Goal: Browse casually: Explore the website without a specific task or goal

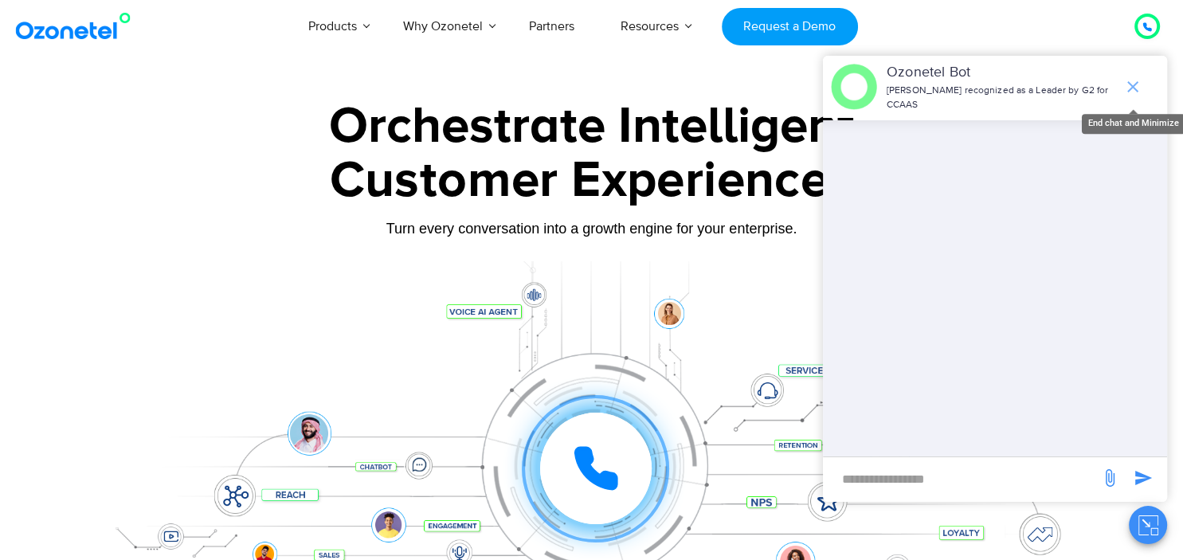
click at [1139, 89] on icon "end chat or minimize" at bounding box center [1132, 86] width 19 height 19
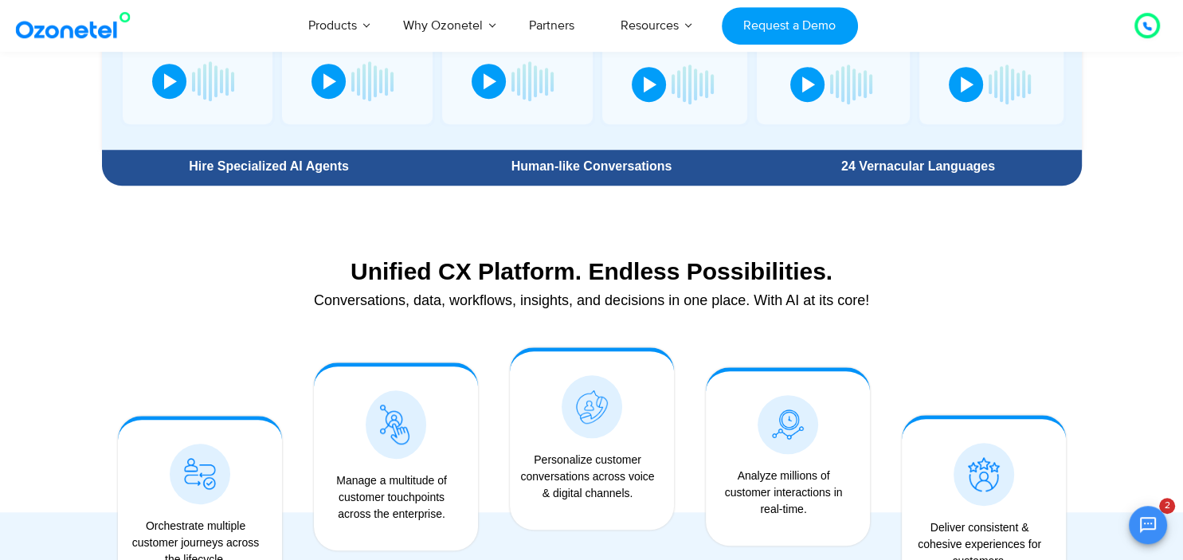
scroll to position [1067, 0]
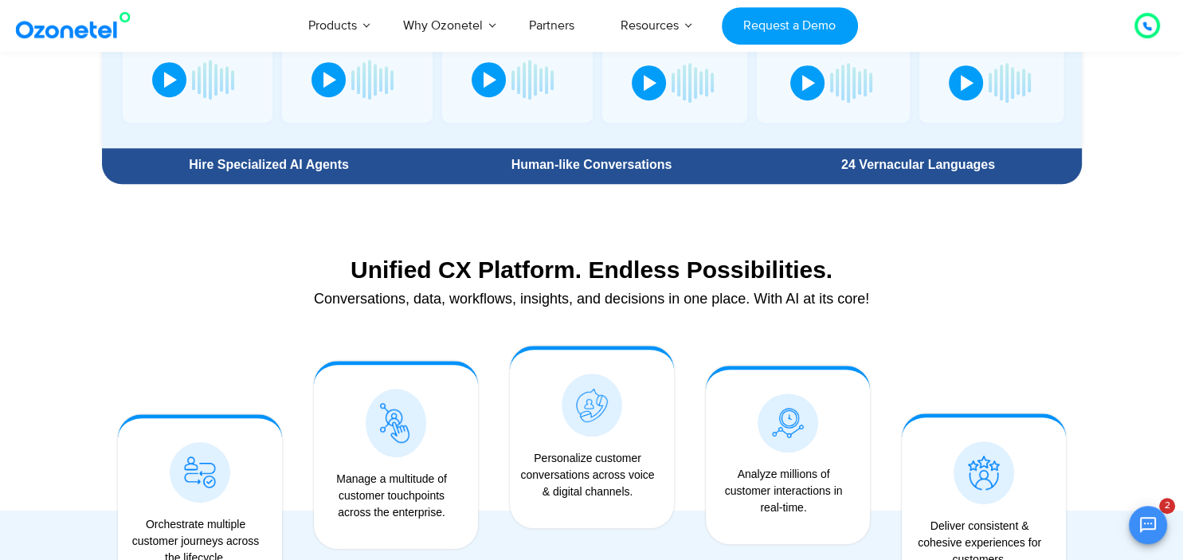
drag, startPoint x: 444, startPoint y: 271, endPoint x: 982, endPoint y: 259, distance: 537.7
click at [982, 259] on div "Unified CX Platform. Endless Possibilities." at bounding box center [592, 270] width 964 height 28
drag, startPoint x: 350, startPoint y: 302, endPoint x: 978, endPoint y: 229, distance: 632.5
click at [978, 229] on section "Unified CX Platform. Endless Possibilities. Conversations, data, workflows, ins…" at bounding box center [592, 277] width 980 height 106
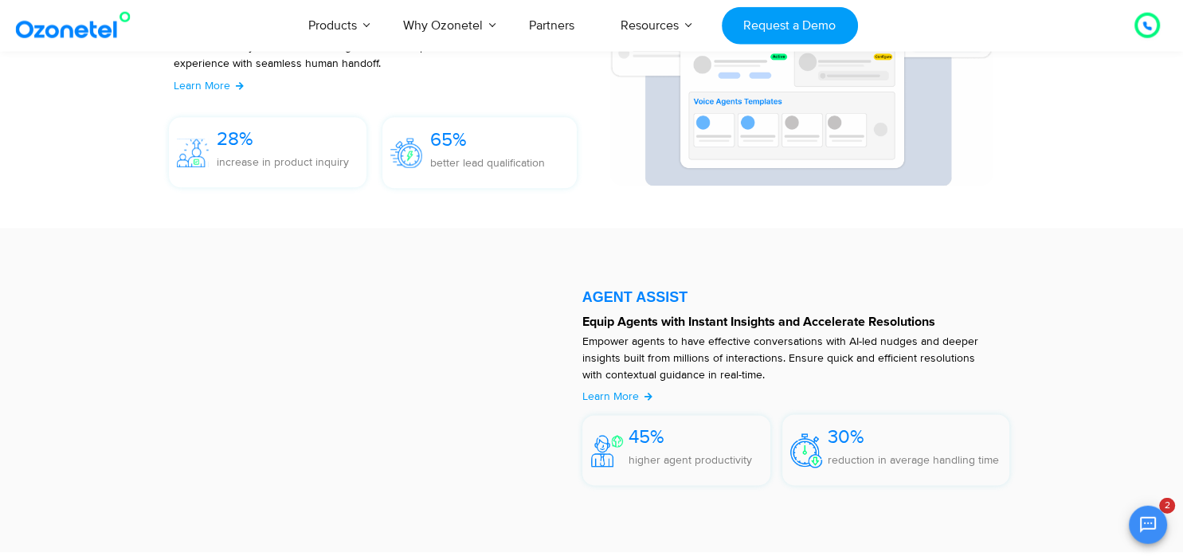
scroll to position [1920, 0]
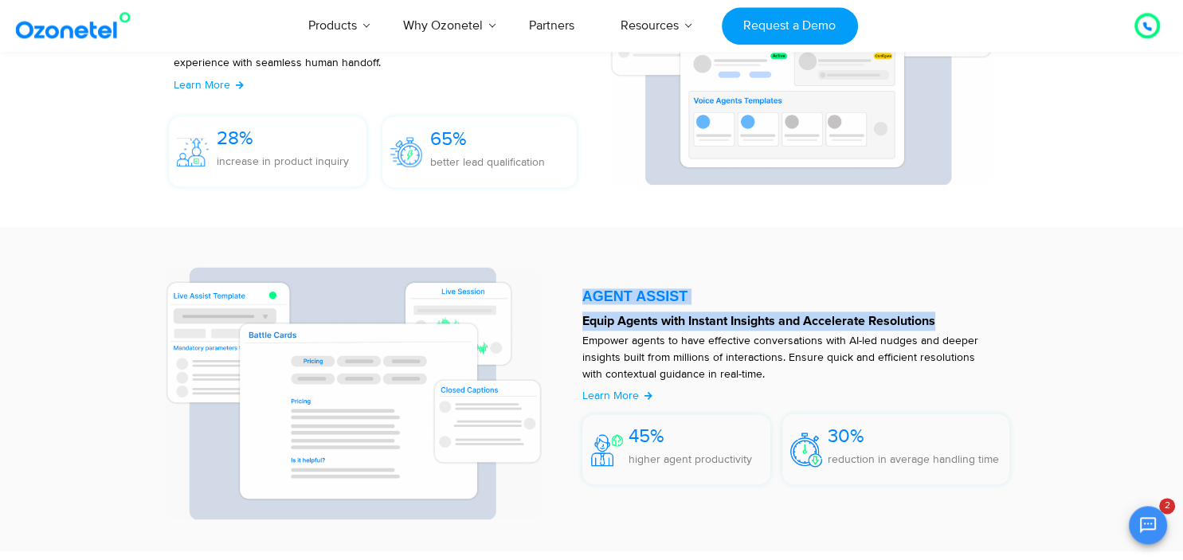
drag, startPoint x: 581, startPoint y: 310, endPoint x: 964, endPoint y: 319, distance: 383.2
click at [964, 319] on div "AGENT ASSIST Equip Agents with Instant Insights and Accelerate Resolutions Empo…" at bounding box center [800, 389] width 452 height 260
click at [964, 319] on p "Equip Agents with Instant Insights and Accelerate Resolutions" at bounding box center [796, 320] width 428 height 19
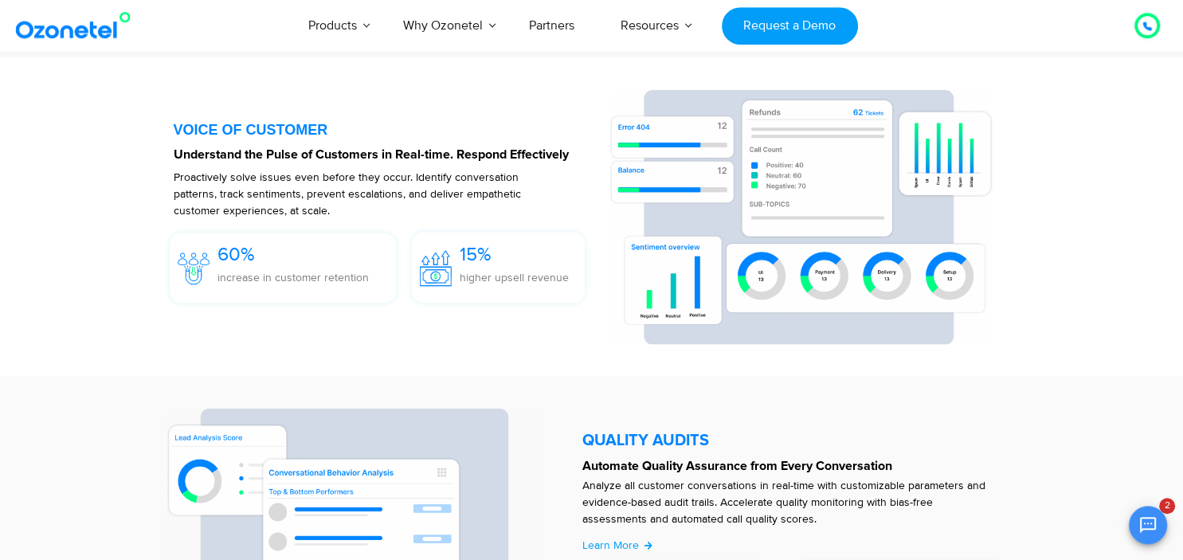
scroll to position [2395, 0]
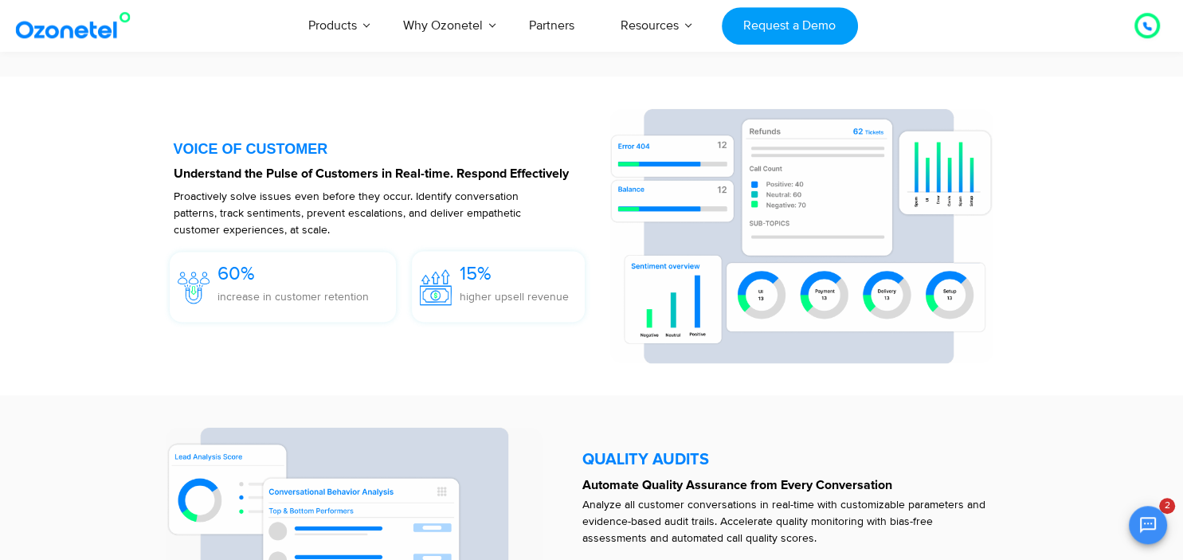
click at [941, 396] on section "VOICE OF CUSTOMER Understand the Pulse of Customers in Real-time. Respond Effec…" at bounding box center [591, 235] width 1183 height 319
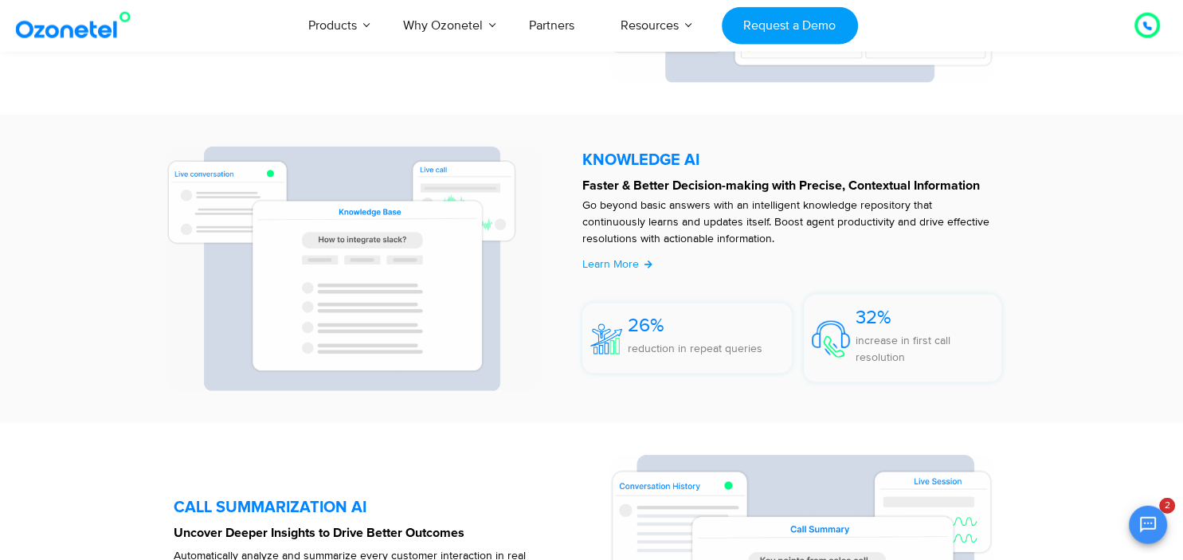
scroll to position [3309, 0]
click at [773, 233] on p "Go beyond basic answers with an intelligent knowledge repository that continuou…" at bounding box center [788, 220] width 412 height 50
click at [522, 558] on p "Automatically analyze and summarize every customer interaction in real time. Su…" at bounding box center [356, 571] width 364 height 50
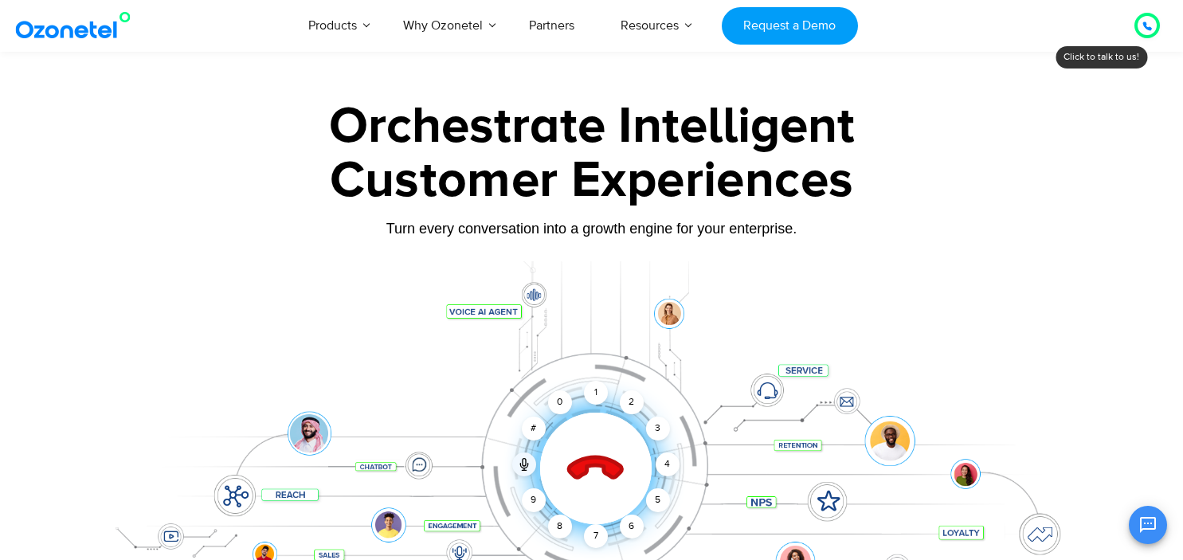
scroll to position [185, 0]
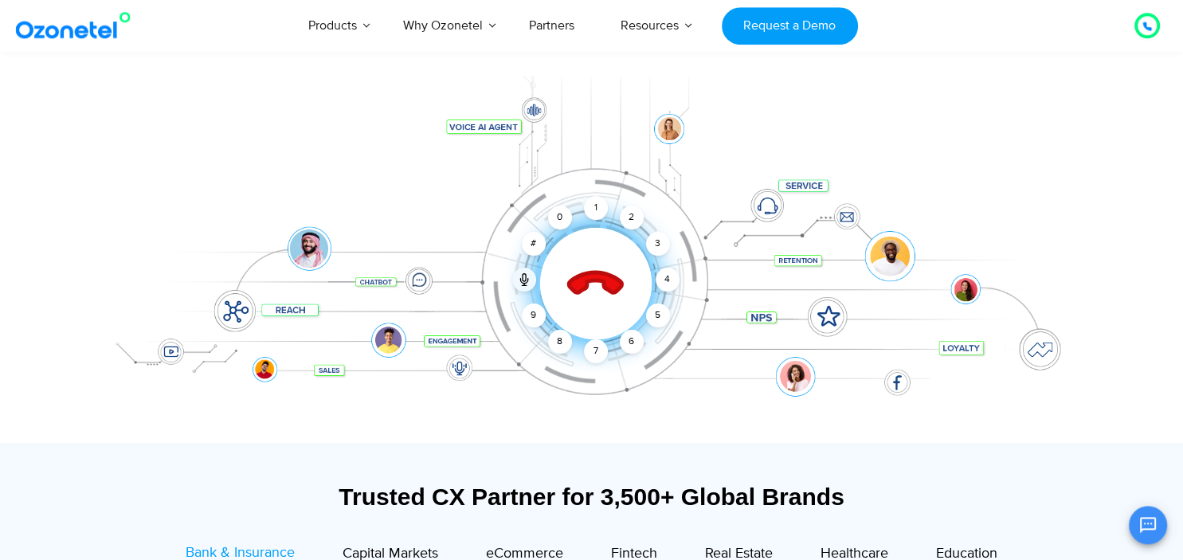
click at [1024, 161] on div "Click to end call Call connected 1 2 3 4 5 6 7 8 9 # 0" at bounding box center [592, 251] width 996 height 271
click at [617, 281] on icon at bounding box center [595, 284] width 56 height 56
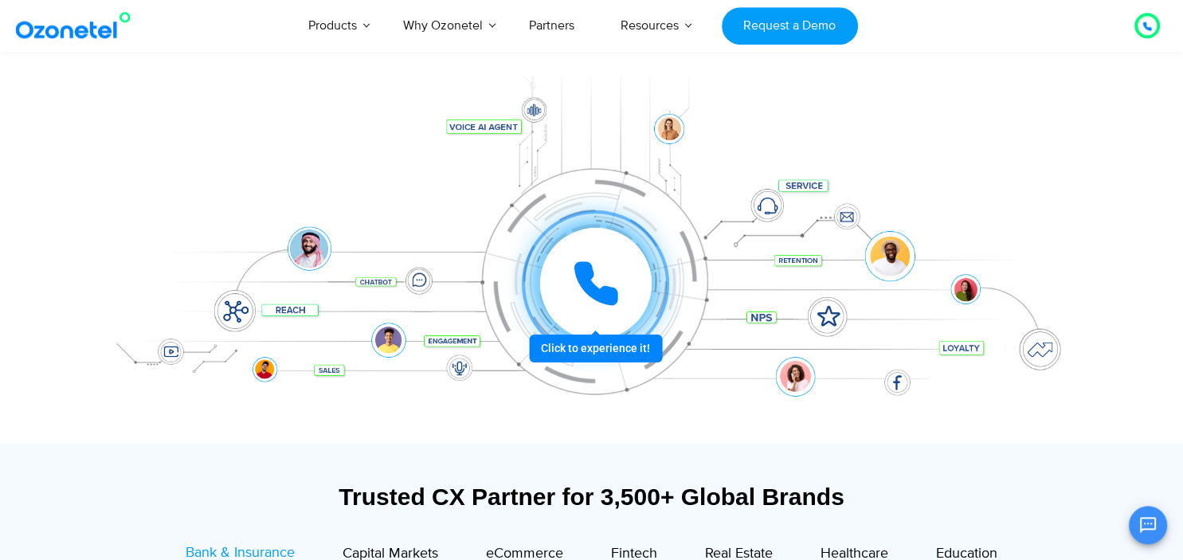
click at [617, 284] on icon at bounding box center [596, 284] width 48 height 48
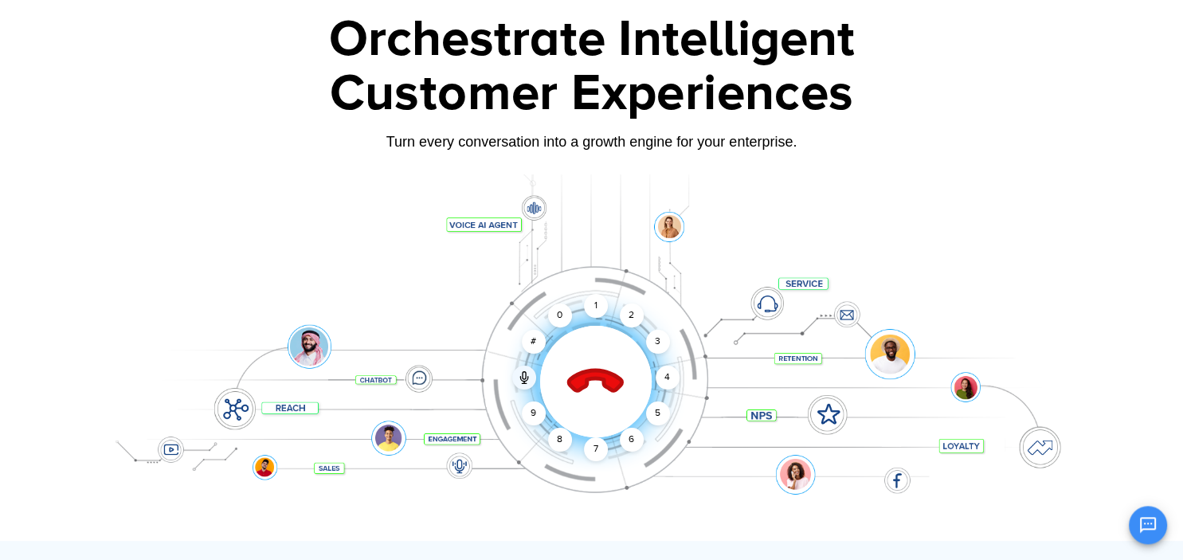
scroll to position [172, 0]
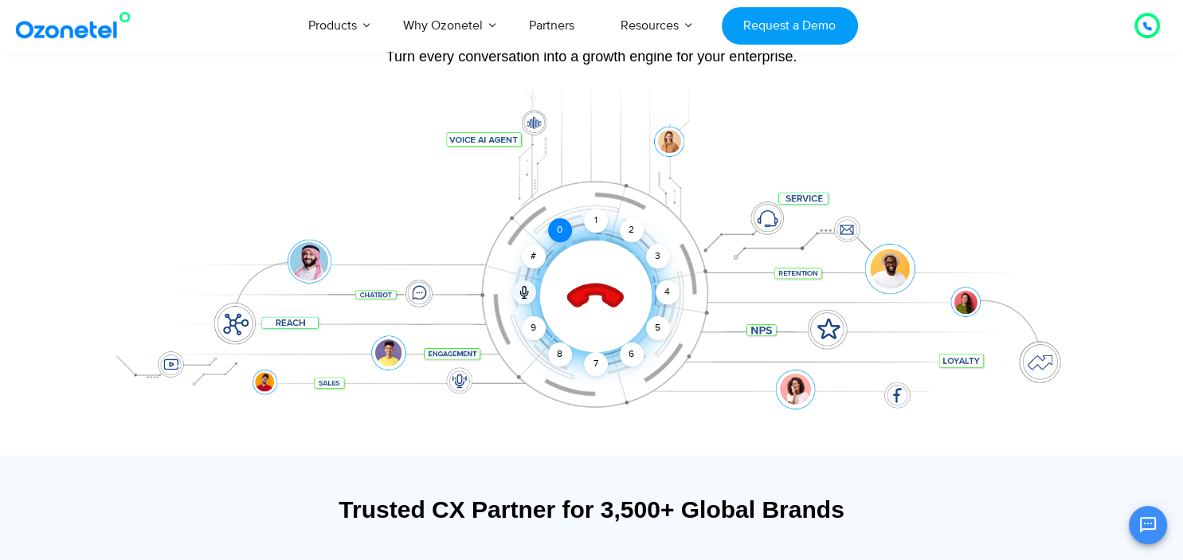
click at [564, 223] on div "0" at bounding box center [560, 230] width 24 height 24
click at [601, 298] on icon at bounding box center [595, 297] width 68 height 68
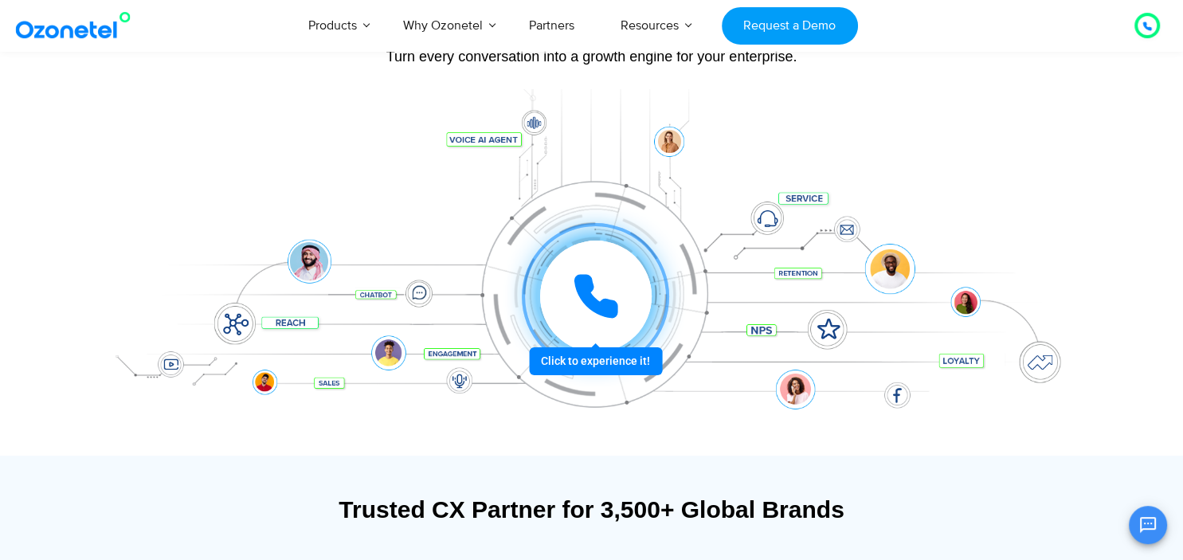
click at [595, 279] on icon at bounding box center [596, 296] width 48 height 48
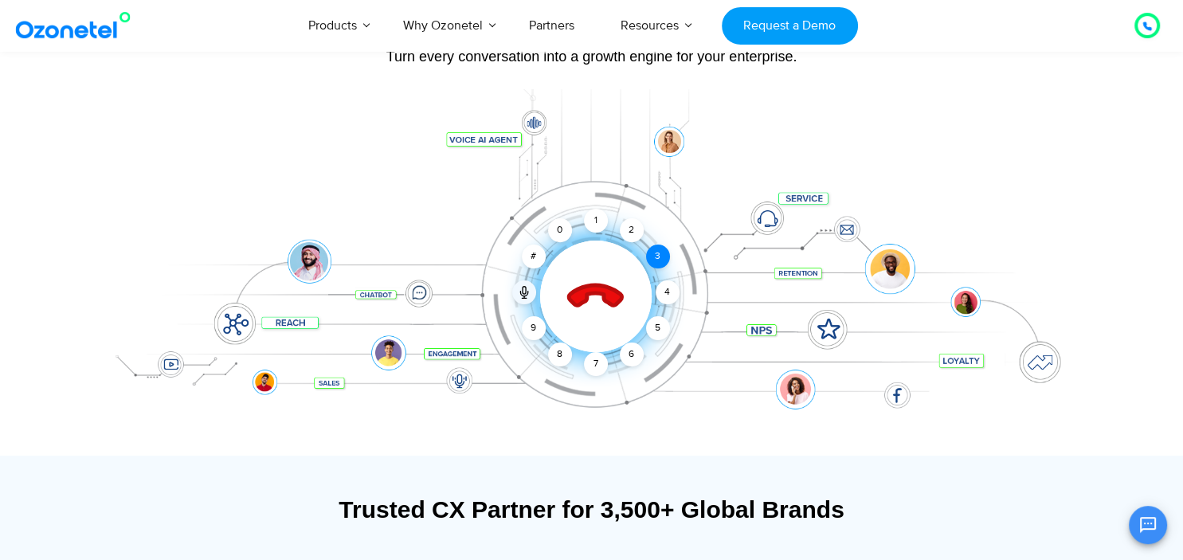
click at [653, 252] on div "3" at bounding box center [657, 256] width 24 height 24
click at [674, 291] on div "4" at bounding box center [667, 292] width 24 height 24
click at [629, 231] on div "2" at bounding box center [632, 230] width 24 height 24
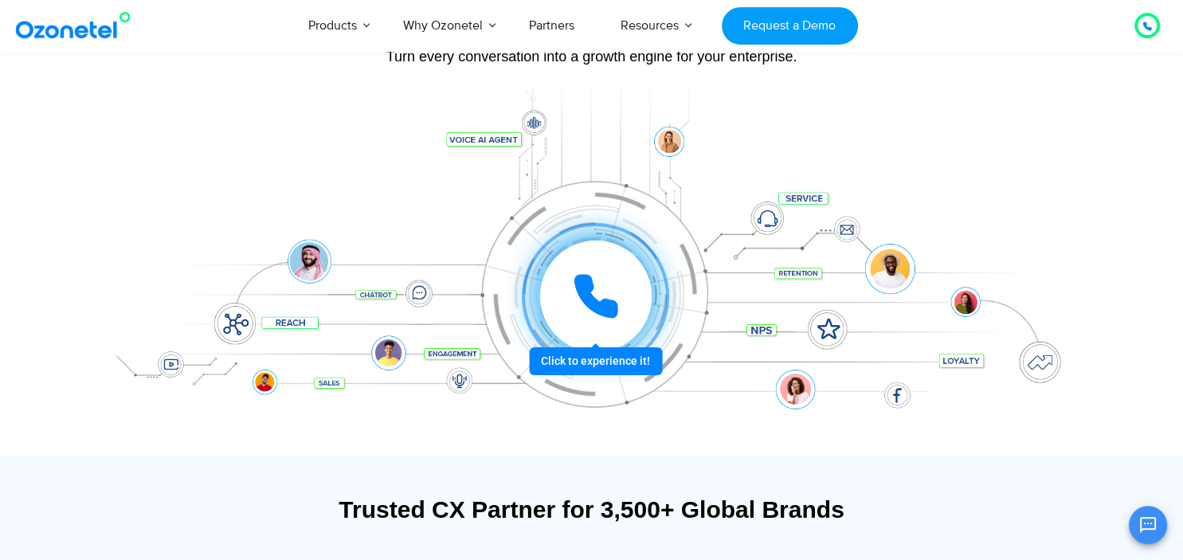
click at [585, 280] on icon at bounding box center [596, 296] width 40 height 40
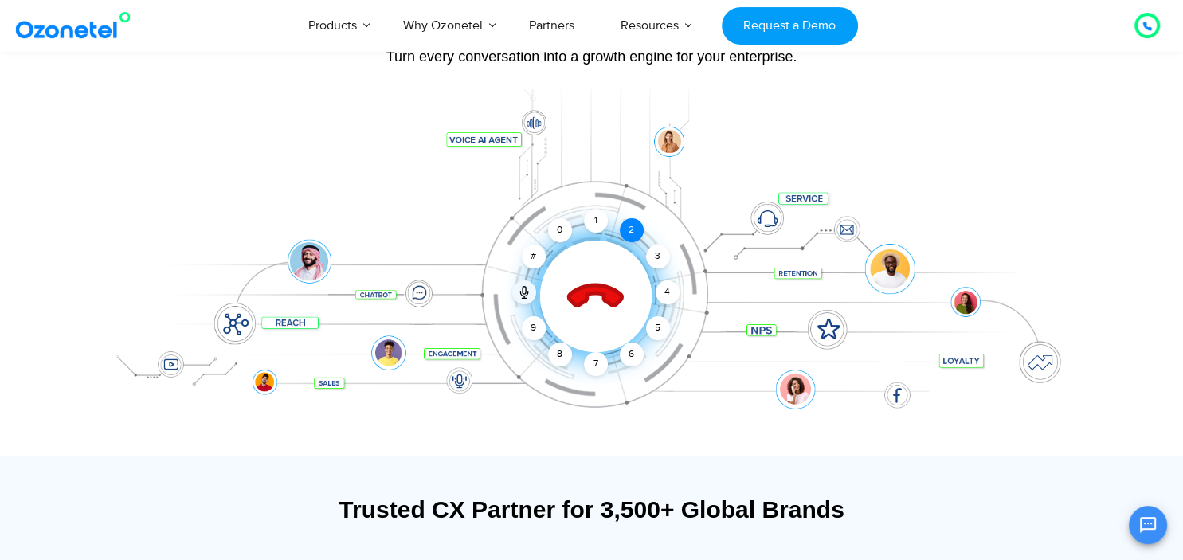
click at [632, 234] on div "2" at bounding box center [632, 230] width 24 height 24
click at [593, 223] on div "1" at bounding box center [596, 221] width 24 height 24
click at [594, 294] on icon at bounding box center [595, 297] width 56 height 56
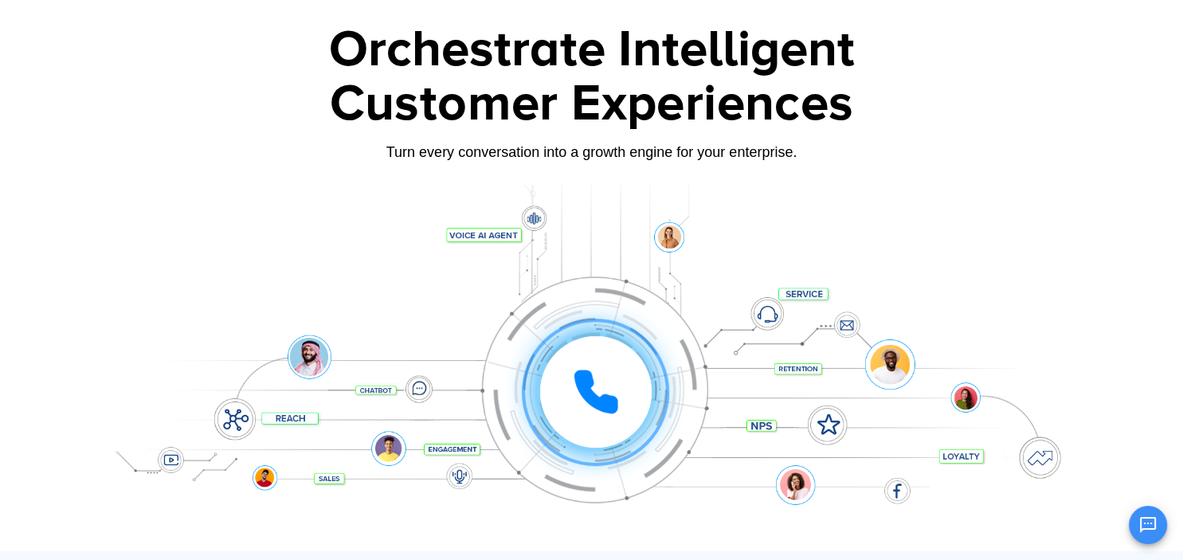
scroll to position [0, 0]
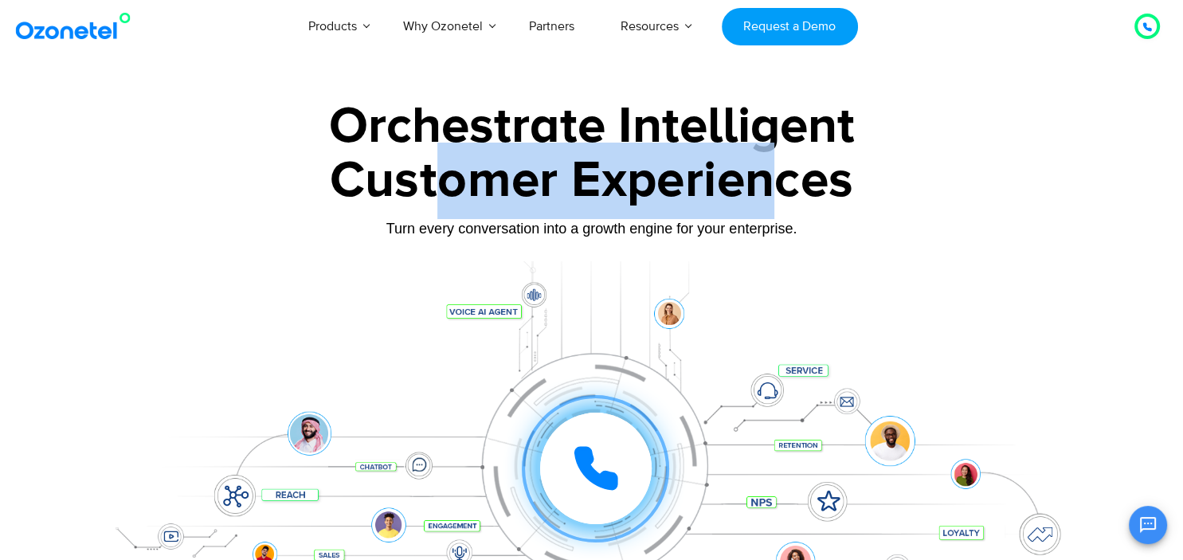
drag, startPoint x: 440, startPoint y: 189, endPoint x: 779, endPoint y: 197, distance: 339.4
click at [779, 197] on div "Customer Experiences" at bounding box center [592, 181] width 996 height 76
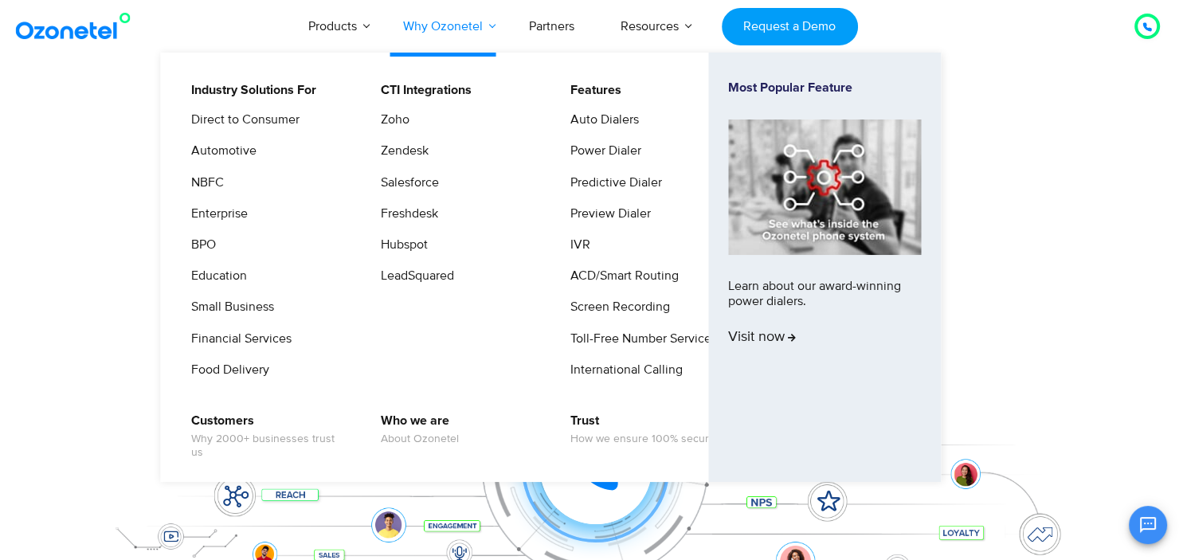
click at [435, 31] on link "Why Ozonetel" at bounding box center [443, 26] width 126 height 53
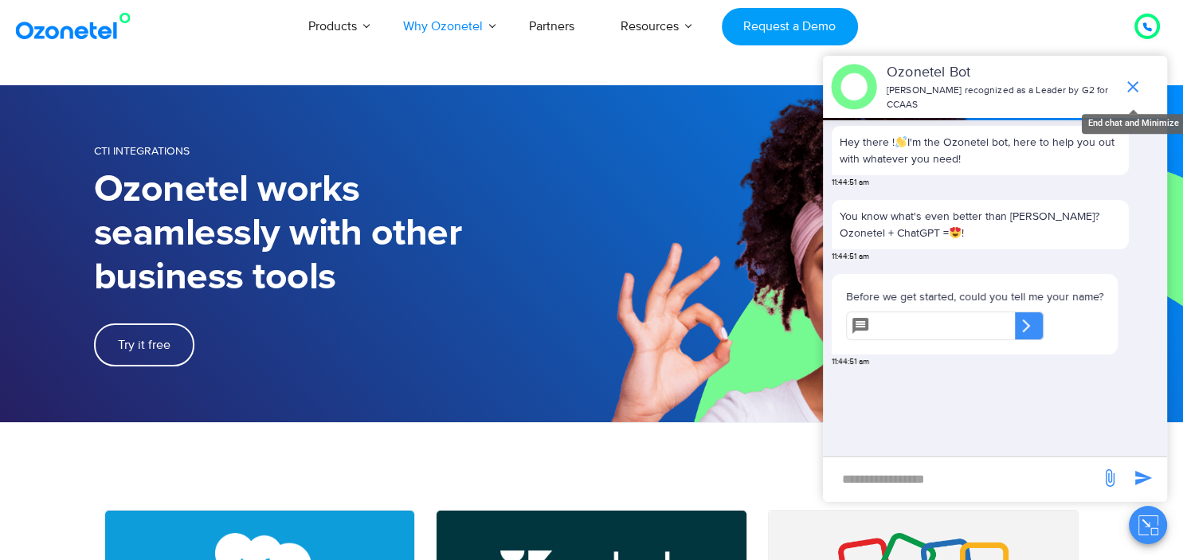
click at [1129, 85] on icon "end chat or minimize" at bounding box center [1132, 86] width 11 height 11
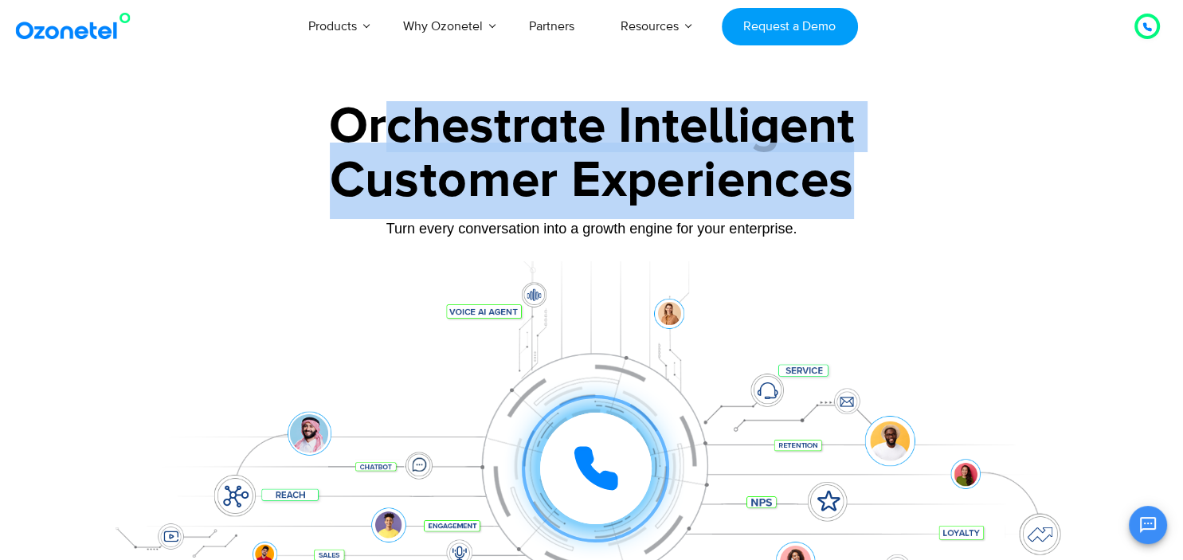
drag, startPoint x: 374, startPoint y: 131, endPoint x: 869, endPoint y: 161, distance: 496.3
click at [869, 161] on div "Orchestrate Intelligent Customer Experiences Turn every conversation into a gro…" at bounding box center [592, 364] width 996 height 526
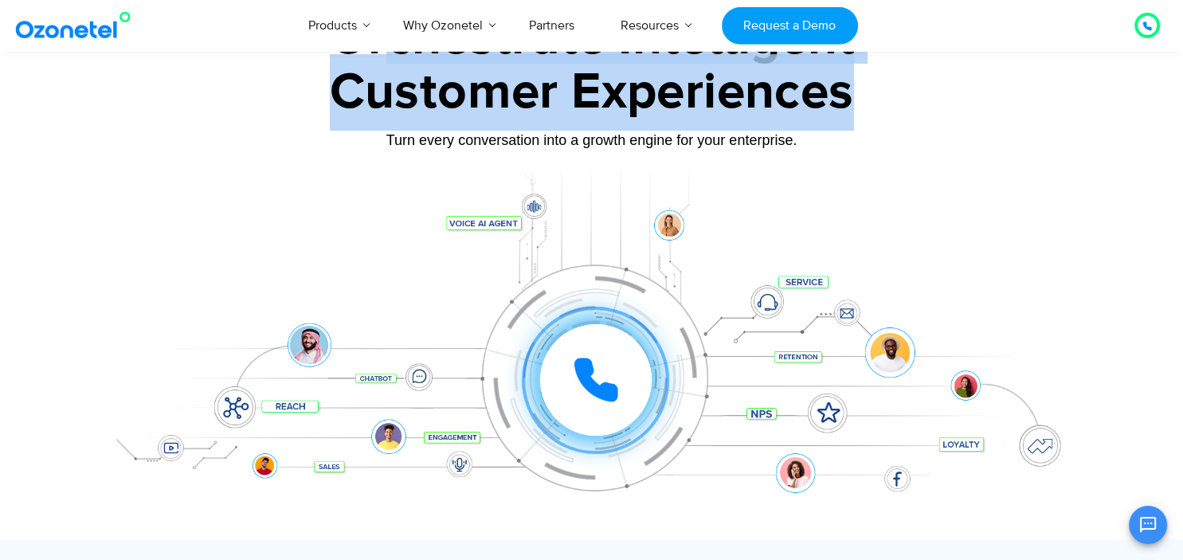
scroll to position [86, 0]
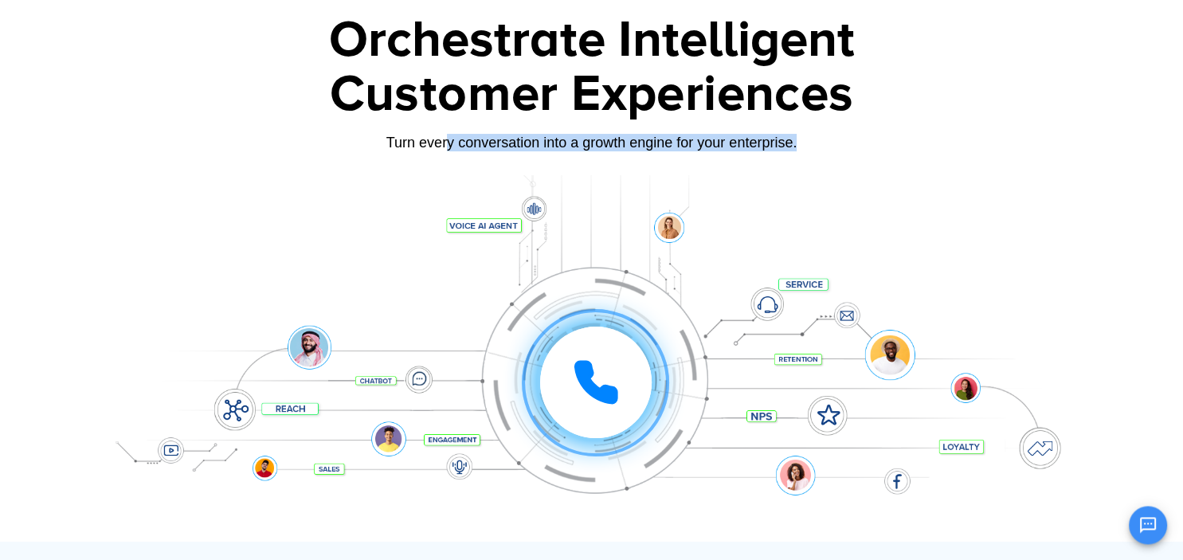
drag, startPoint x: 446, startPoint y: 138, endPoint x: 832, endPoint y: 135, distance: 386.3
click at [832, 135] on div "Turn every conversation into a growth engine for your enterprise." at bounding box center [592, 143] width 996 height 18
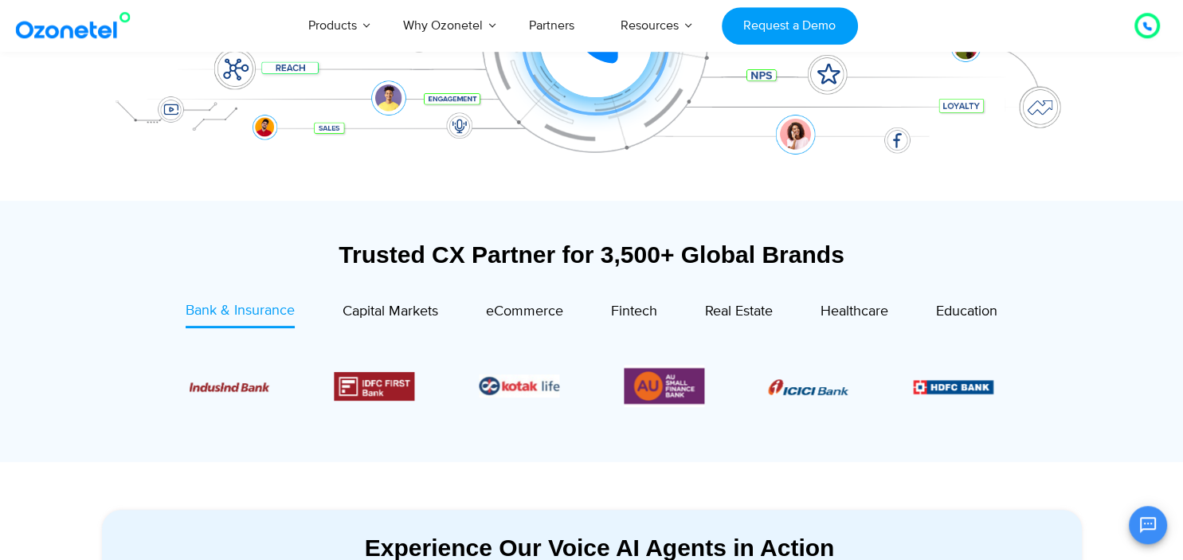
scroll to position [461, 0]
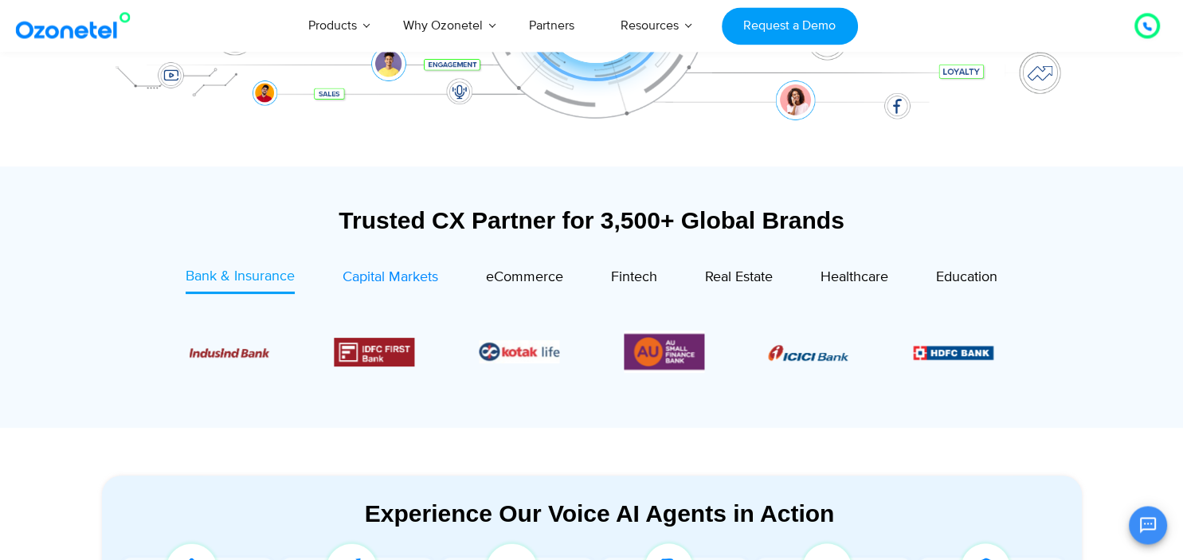
click at [383, 280] on span "Capital Markets" at bounding box center [390, 277] width 96 height 18
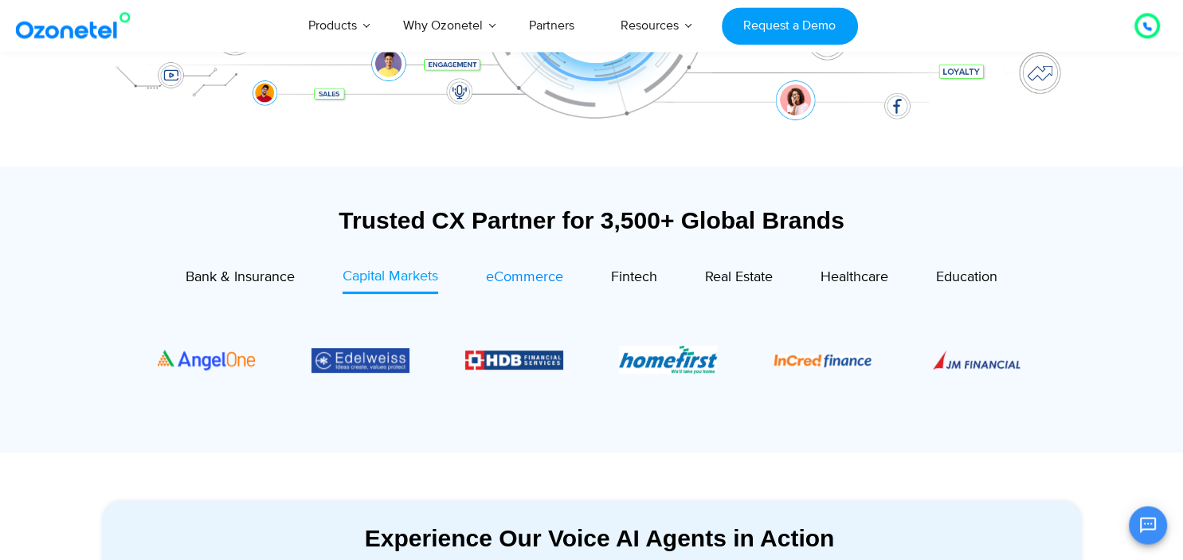
scroll to position [460, 0]
click at [522, 280] on span "eCommerce" at bounding box center [524, 278] width 77 height 18
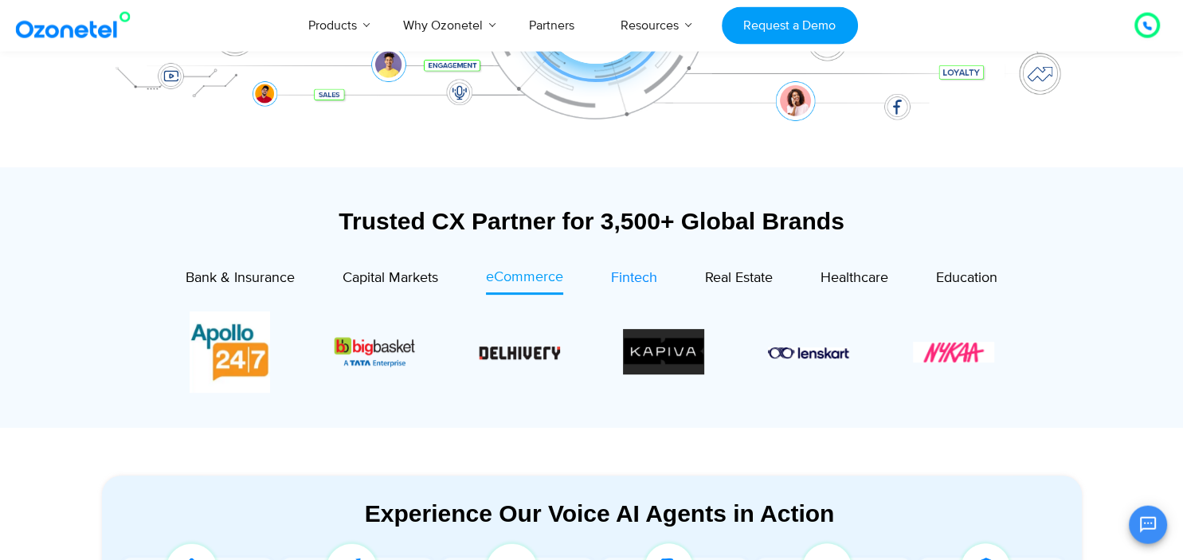
scroll to position [461, 0]
click at [639, 282] on span "Fintech" at bounding box center [634, 277] width 46 height 18
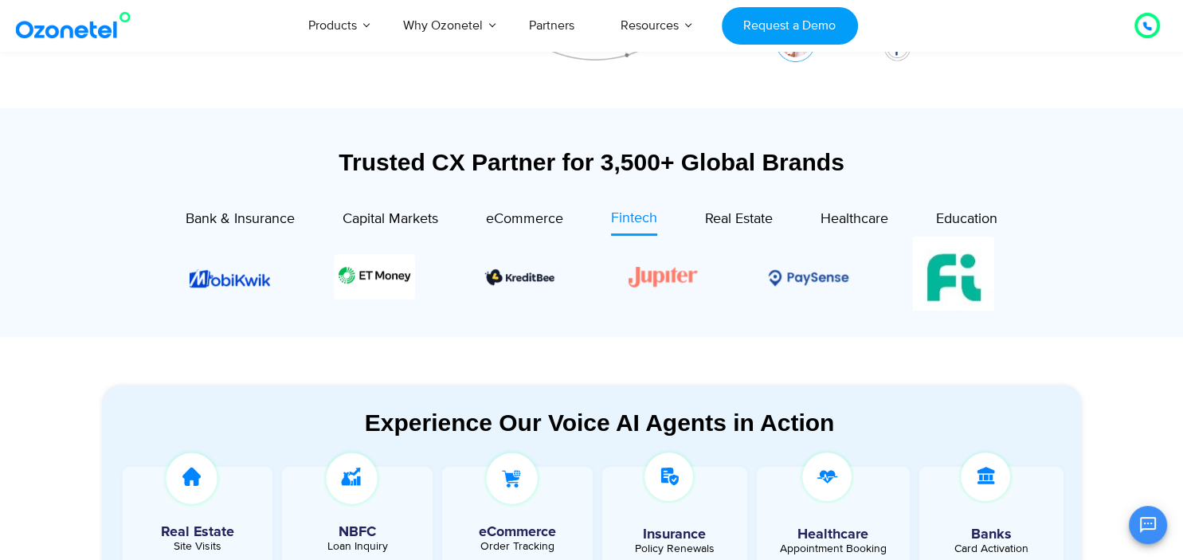
scroll to position [826, 0]
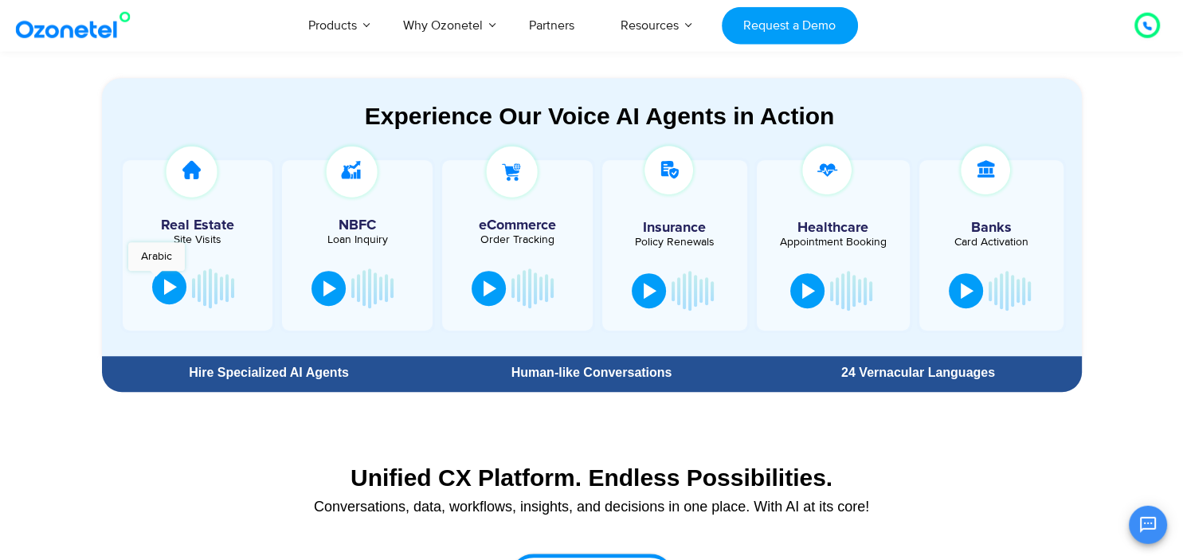
click at [156, 278] on button at bounding box center [169, 286] width 34 height 35
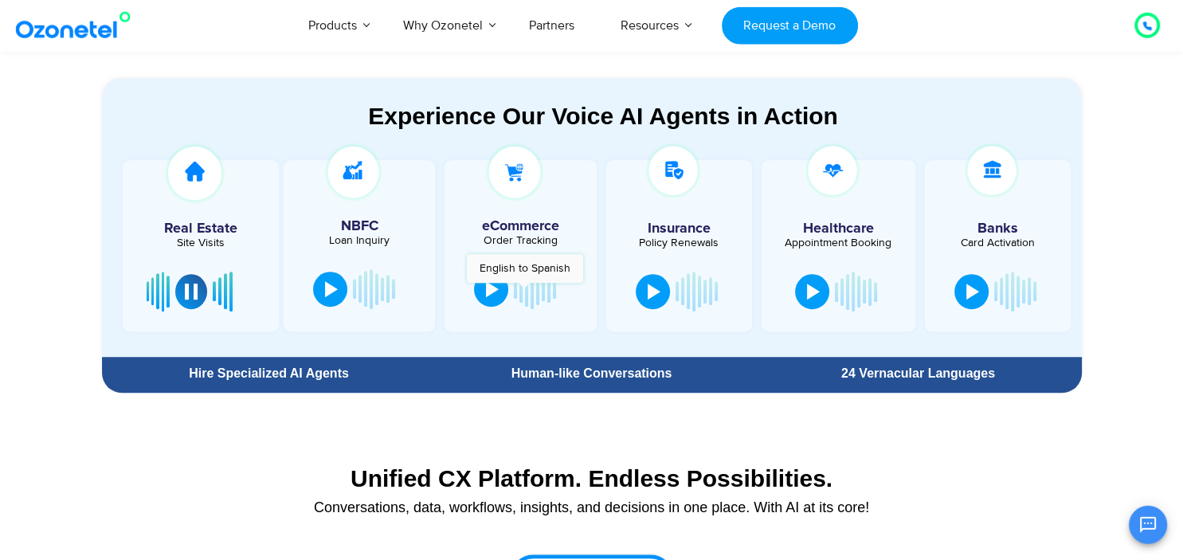
scroll to position [752, 0]
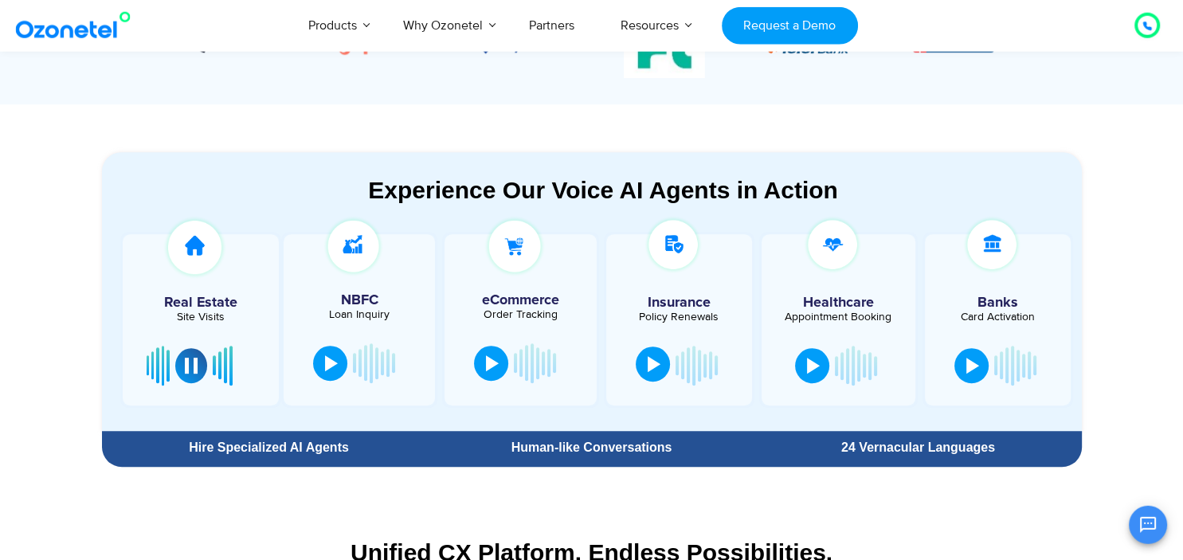
click at [647, 365] on div at bounding box center [653, 364] width 13 height 16
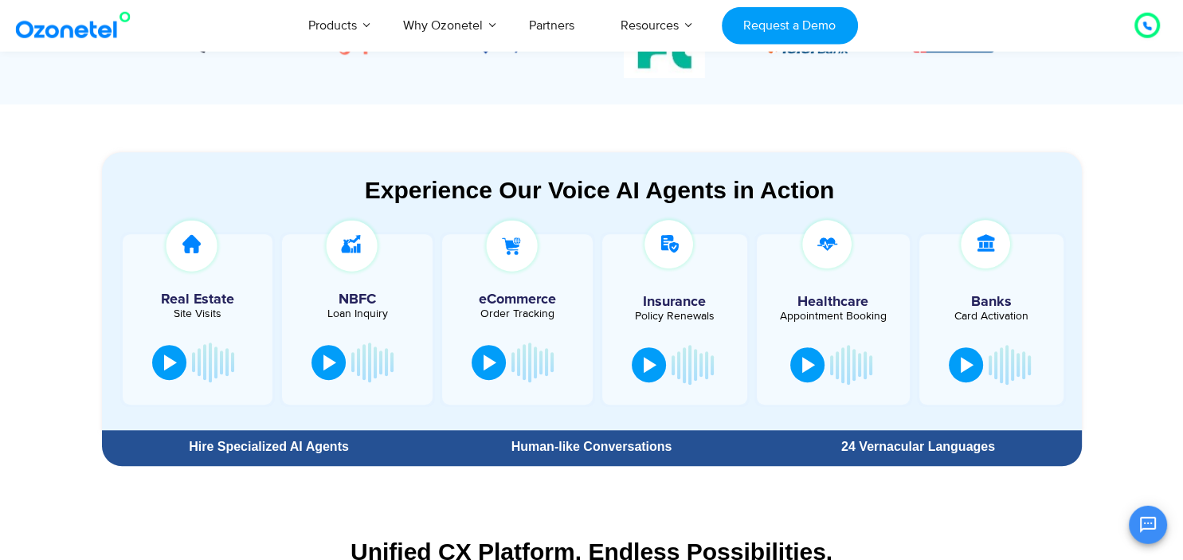
click at [664, 370] on button at bounding box center [649, 364] width 34 height 35
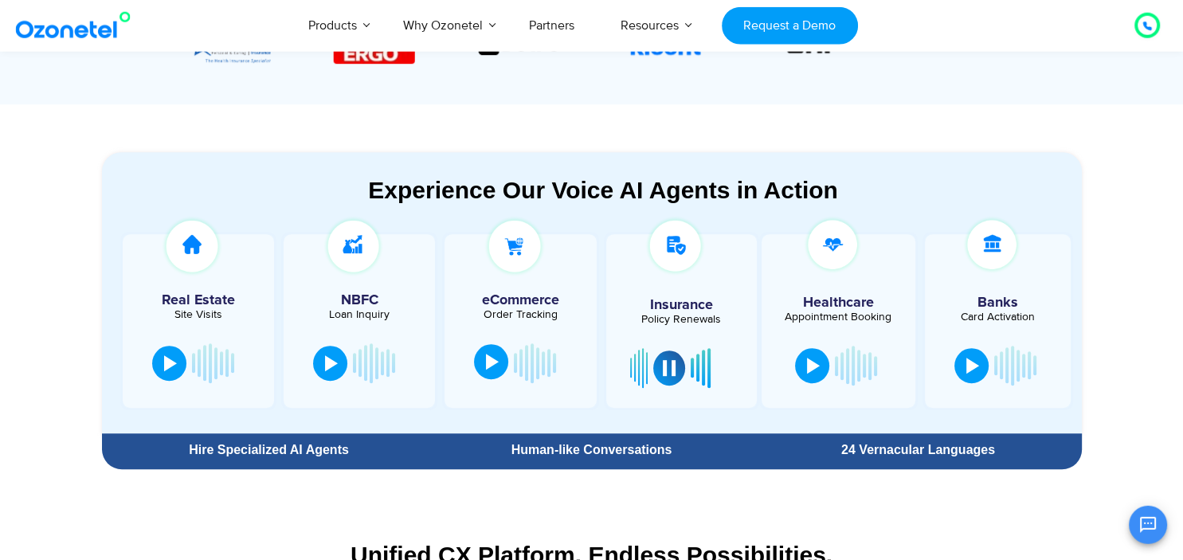
click at [491, 370] on button at bounding box center [491, 361] width 34 height 35
